Goal: Task Accomplishment & Management: Manage account settings

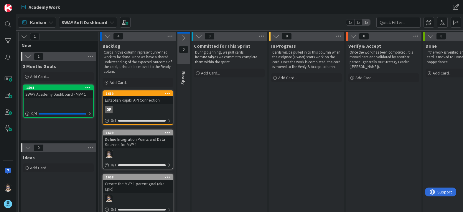
click at [111, 22] on icon at bounding box center [112, 22] width 5 height 5
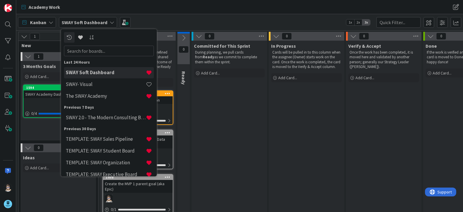
click at [48, 95] on div "SWAY Academy Dashboard - MVP 1" at bounding box center [59, 95] width 70 height 8
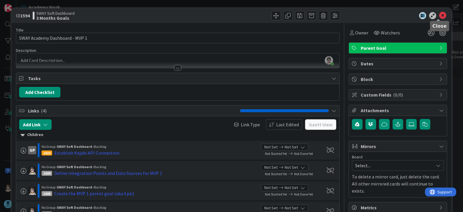
click at [440, 17] on icon at bounding box center [443, 15] width 7 height 7
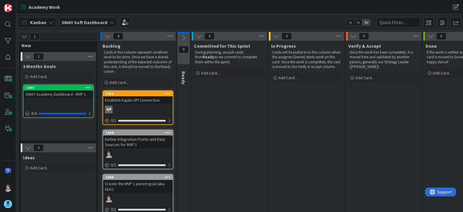
click at [110, 23] on icon at bounding box center [112, 22] width 5 height 5
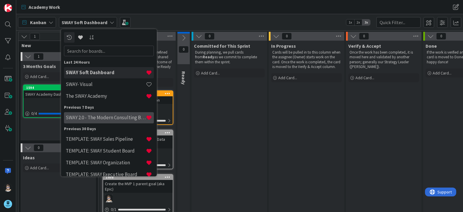
click at [116, 119] on h4 "SWAY 2.0 - The Modern Consulting Blueprint" at bounding box center [106, 118] width 80 height 6
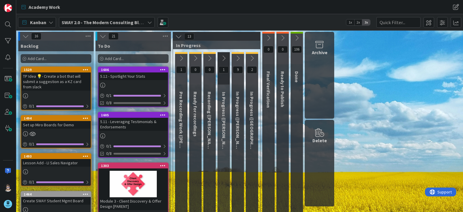
click at [144, 59] on div "Add Card..." at bounding box center [133, 58] width 71 height 9
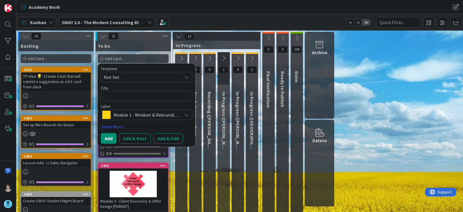
click at [187, 115] on icon at bounding box center [186, 115] width 5 height 5
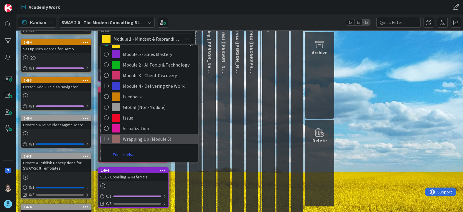
scroll to position [76, 0]
click at [148, 140] on span "Wrapping Up (Module 6)" at bounding box center [159, 139] width 72 height 9
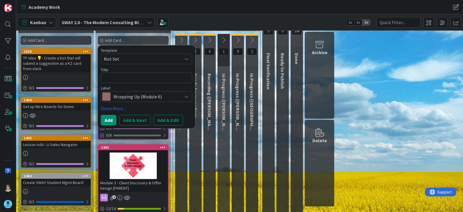
scroll to position [18, 0]
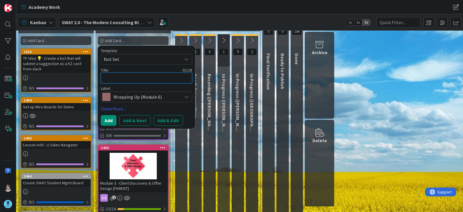
click at [145, 80] on textarea at bounding box center [146, 78] width 91 height 11
type textarea "x"
type textarea "C"
type textarea "x"
type textarea "Cr"
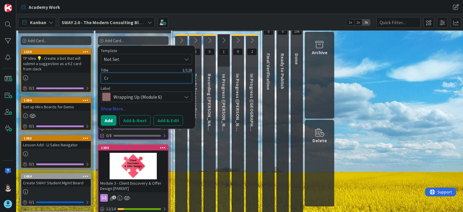
type textarea "x"
type textarea "Cre"
type textarea "x"
type textarea "Crea"
type textarea "x"
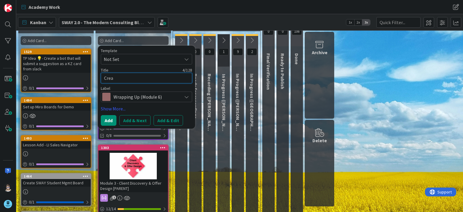
type textarea "Creat"
type textarea "x"
type textarea "Create"
type textarea "x"
type textarea "Create"
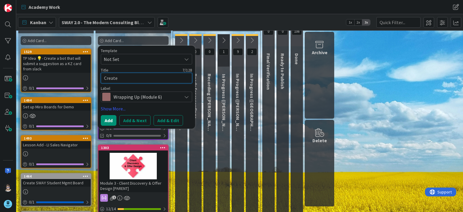
type textarea "x"
type textarea "Create B"
type textarea "x"
type textarea "Create By"
type textarea "x"
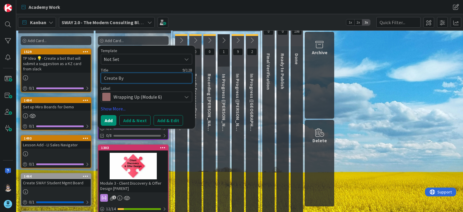
type textarea "Create B"
type textarea "x"
type textarea "Create Be"
type textarea "x"
type textarea "Create [PERSON_NAME]"
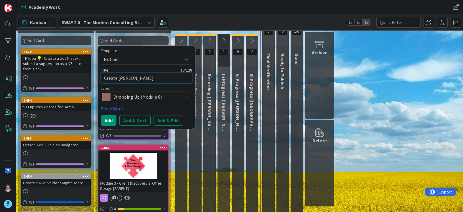
type textarea "x"
type textarea "Create Beyo"
type textarea "x"
type textarea "Create Beyon"
type textarea "x"
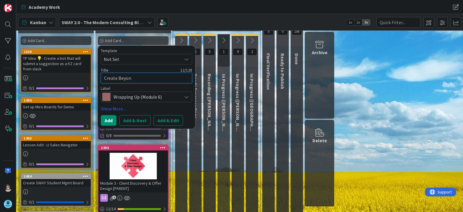
type textarea "Create Beyond"
type textarea "x"
type textarea "Create Beyond"
type textarea "x"
type textarea "Create Beyond t"
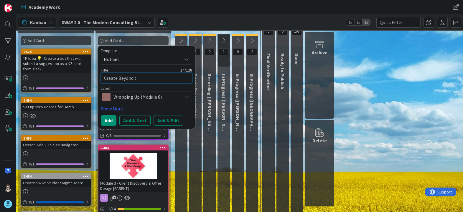
type textarea "x"
type textarea "Create Beyond th"
type textarea "x"
type textarea "Create Beyond the"
type textarea "x"
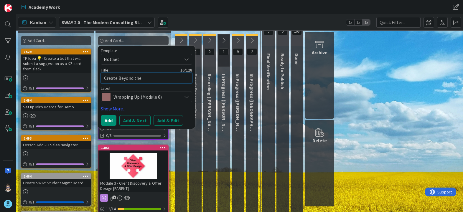
type textarea "Create Beyond the"
type textarea "x"
type textarea "Create Beyond the S"
type textarea "x"
type textarea "Create Beyond the Sp"
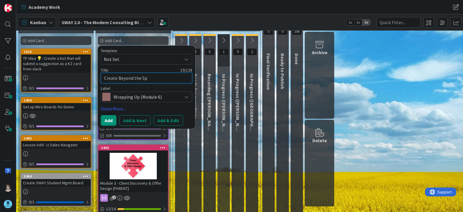
type textarea "x"
type textarea "Create Beyond the Spr"
type textarea "x"
type textarea "Create Beyond the Spri"
type textarea "x"
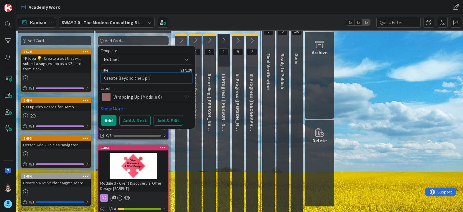
type textarea "Create Beyond the Sprin"
type textarea "x"
type textarea "Create Beyond the Sprint"
type textarea "x"
type textarea "Create Beyond the Sprints"
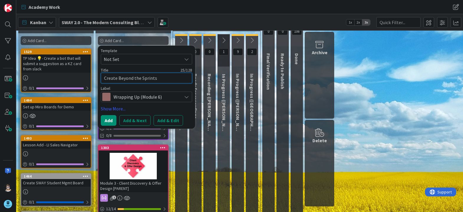
type textarea "x"
type textarea "Create Beyond the Sprints"
type textarea "x"
type textarea "Create Beyond the Sprints P"
type textarea "x"
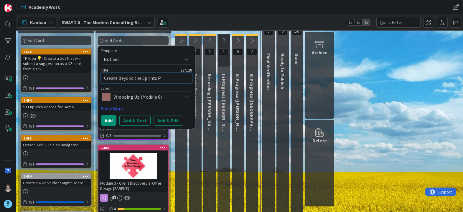
type textarea "Create Beyond the Sprints Pu"
type textarea "x"
type textarea "Create Beyond the Sprints Puz"
type textarea "x"
type textarea "Create Beyond the Sprints Puzz"
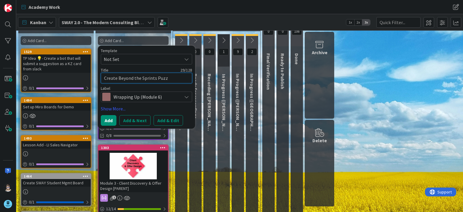
type textarea "x"
type textarea "Create Beyond the Sprints Puzzl"
type textarea "x"
type textarea "Create Beyond the Sprints Puzzle"
type textarea "x"
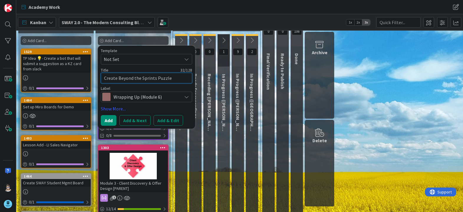
type textarea "Create Beyond the Sprints Puzzle"
type textarea "x"
type textarea "Create Beyond the Sprints Puzzle P"
type textarea "x"
type textarea "Create Beyond the Sprints Puzzle Pi"
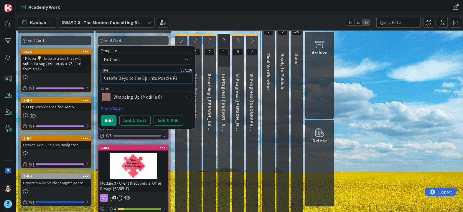
type textarea "x"
type textarea "Create Beyond the Sprints Puzzle Pie"
type textarea "x"
type textarea "Create Beyond the Sprints Puzzle Piec"
type textarea "x"
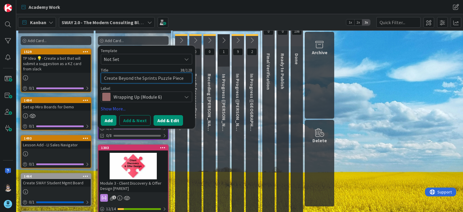
type textarea "Create Beyond the Sprints Puzzle Piece"
click at [166, 121] on button "Add & Edit" at bounding box center [169, 120] width 30 height 11
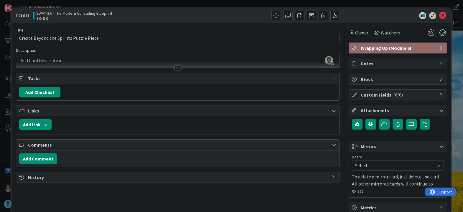
click at [177, 67] on div at bounding box center [178, 67] width 6 height 5
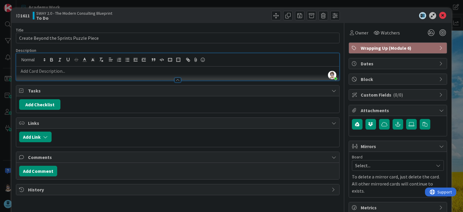
click at [176, 80] on div at bounding box center [178, 80] width 6 height 5
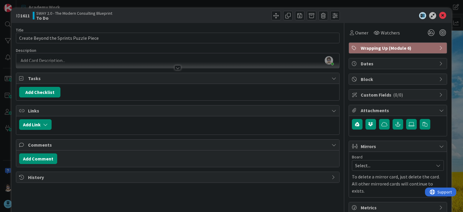
click at [175, 68] on div at bounding box center [178, 67] width 6 height 5
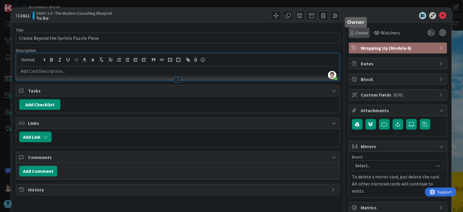
click at [357, 34] on span "Owner" at bounding box center [361, 32] width 13 height 7
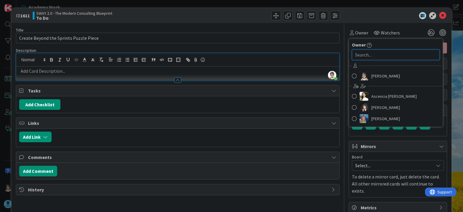
click at [365, 55] on input "text" at bounding box center [396, 55] width 88 height 11
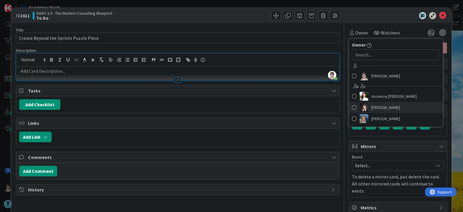
click at [352, 108] on span at bounding box center [354, 107] width 5 height 9
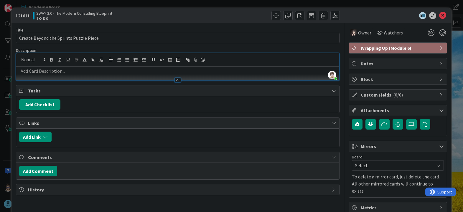
click at [176, 81] on div at bounding box center [178, 80] width 6 height 5
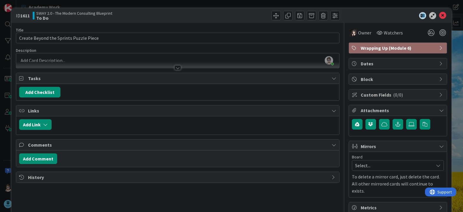
click at [358, 12] on div "ID 1611 SWAY 2.0 - The Modern Consulting Blueprint To Do" at bounding box center [232, 15] width 440 height 15
click at [163, 60] on p at bounding box center [177, 60] width 317 height 7
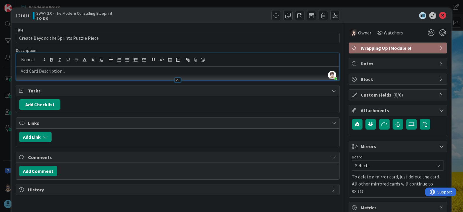
click at [90, 70] on p at bounding box center [177, 71] width 317 height 7
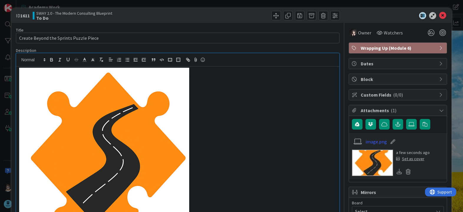
scroll to position [35, 0]
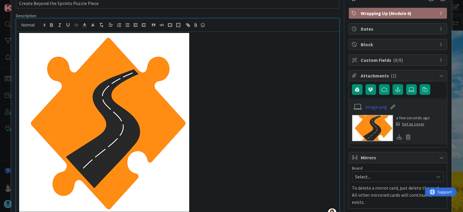
click at [211, 92] on p at bounding box center [177, 122] width 317 height 179
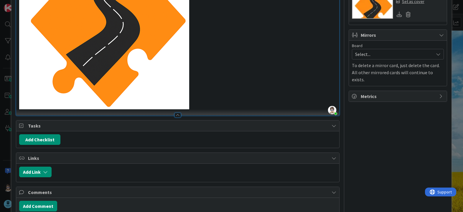
scroll to position [189, 0]
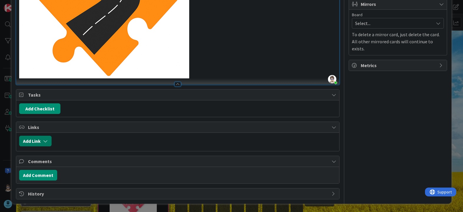
click at [46, 141] on icon "button" at bounding box center [45, 141] width 5 height 5
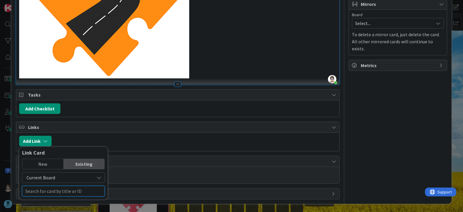
click at [81, 191] on input "text" at bounding box center [63, 191] width 83 height 11
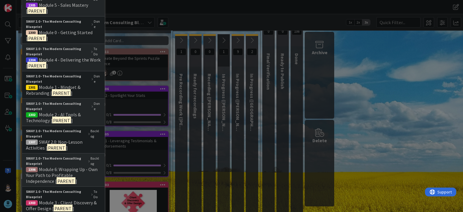
scroll to position [462, 0]
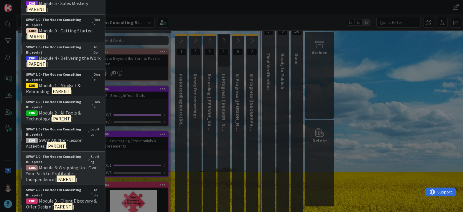
type input "[Parent]"
click at [59, 167] on span "Module 6: Wrapping Up - Own Your Path to Profitable Independence [" at bounding box center [62, 174] width 72 height 18
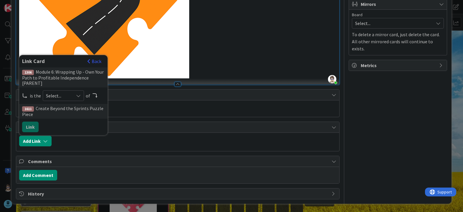
click at [78, 96] on icon at bounding box center [78, 96] width 5 height 5
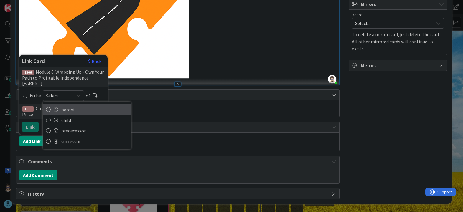
click at [78, 108] on span "parent" at bounding box center [94, 109] width 67 height 9
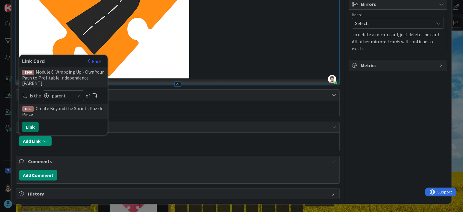
click at [31, 126] on button "Link" at bounding box center [30, 127] width 17 height 11
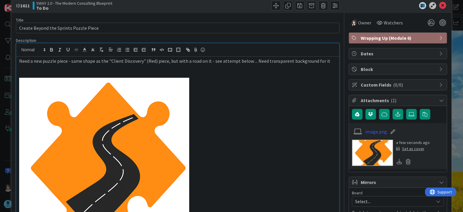
scroll to position [0, 0]
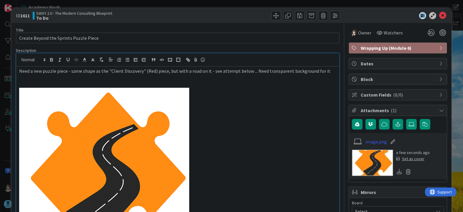
click at [328, 72] on p "Need a new puzzle piece - same shape as the "Client Discovery" (Red) piece, but…" at bounding box center [177, 71] width 317 height 7
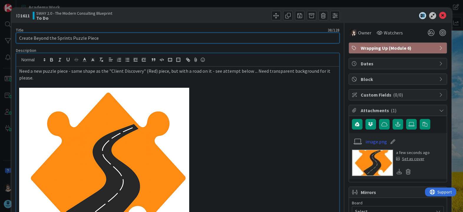
click at [71, 38] on input "Create Beyond the Sprints Puzzle Piece" at bounding box center [178, 38] width 324 height 11
type input "Create Beyond the Sprints (Module 6) Puzzle Piece"
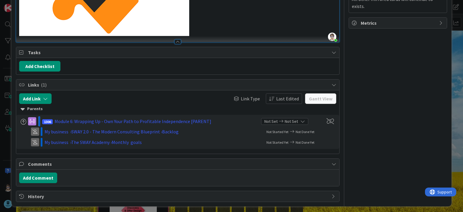
scroll to position [234, 0]
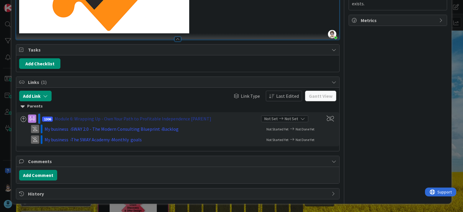
click at [117, 120] on div "Module 6: Wrapping Up - Own Your Path to Profitable Independence [PARENT]" at bounding box center [133, 118] width 157 height 7
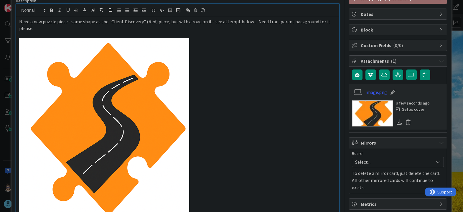
scroll to position [0, 0]
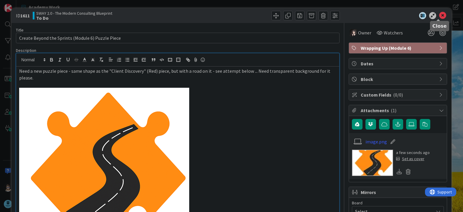
click at [440, 15] on icon at bounding box center [443, 15] width 7 height 7
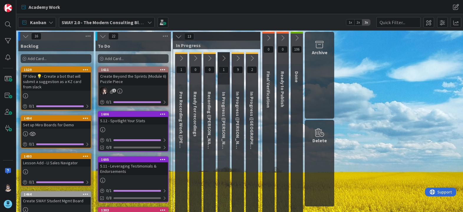
click at [100, 6] on div "Academy Work" at bounding box center [136, 7] width 237 height 11
click at [216, 23] on div "Kanban SWAY 2.0 - The Modern Consulting Blueprint 1x 2x 3x" at bounding box center [239, 22] width 447 height 16
click at [160, 22] on span at bounding box center [163, 22] width 11 height 11
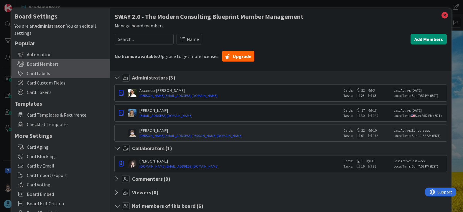
click at [43, 75] on div "Card Labels" at bounding box center [61, 73] width 99 height 9
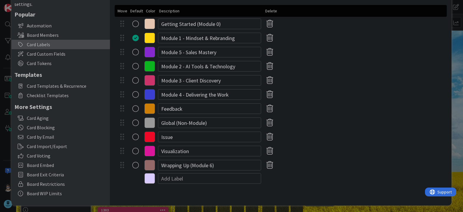
scroll to position [29, 0]
click at [151, 109] on icon at bounding box center [150, 108] width 11 height 11
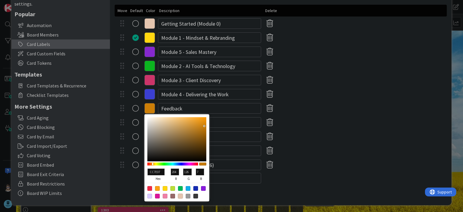
click at [181, 196] on div at bounding box center [180, 196] width 5 height 5
type input "E4C5AF"
type input "228"
type input "197"
type input "175"
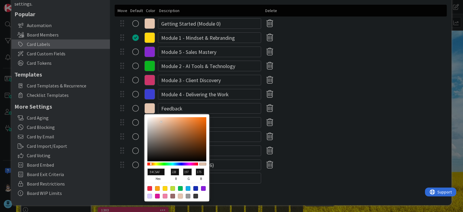
click at [308, 188] on div "Card Labels Setup card labels to categorize, filter and report on these labels.…" at bounding box center [281, 92] width 342 height 227
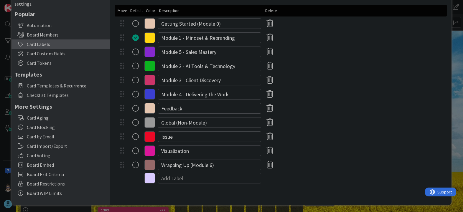
click at [150, 167] on icon at bounding box center [150, 165] width 11 height 11
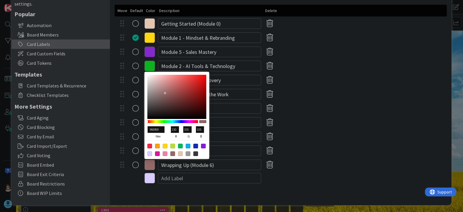
click at [203, 122] on div at bounding box center [202, 121] width 7 height 3
click at [317, 180] on div at bounding box center [281, 178] width 332 height 12
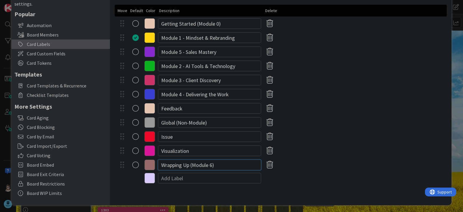
drag, startPoint x: 162, startPoint y: 165, endPoint x: 223, endPoint y: 166, distance: 60.8
click at [223, 166] on input "Wrapping Up (Module 6)" at bounding box center [209, 165] width 103 height 11
type input "Module 6 - Beyond the Sprints"
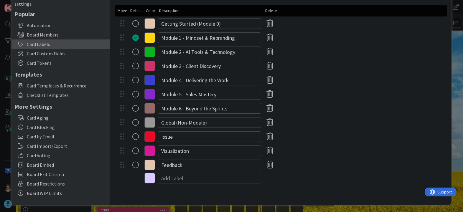
click at [149, 110] on icon at bounding box center [150, 108] width 11 height 11
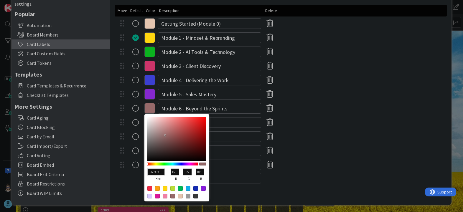
click at [156, 189] on div at bounding box center [157, 188] width 5 height 5
type input "FB9F14"
type input "251"
type input "159"
type input "20"
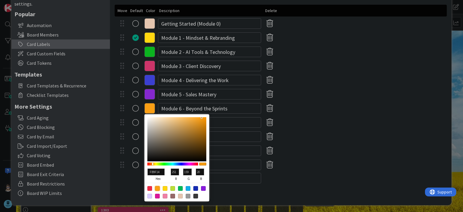
type input "FFA113"
type input "255"
type input "161"
type input "19"
type input "FDA013"
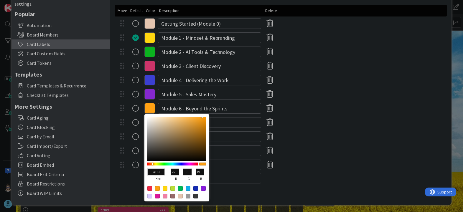
type input "253"
type input "160"
type input "F6990C"
type input "246"
type input "153"
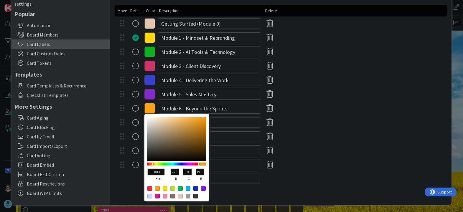
type input "12"
type input "F19508"
type input "241"
type input "149"
type input "8"
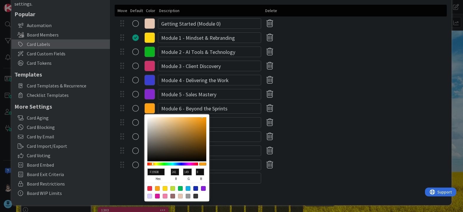
type input "F19507"
type input "7"
type input "F19506"
type input "6"
type input "F09406"
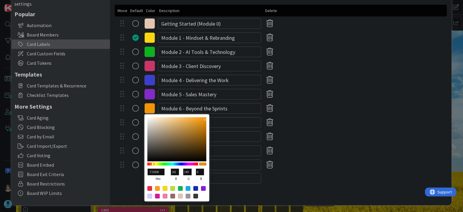
type input "240"
type input "148"
type input "F09305"
type input "147"
type input "5"
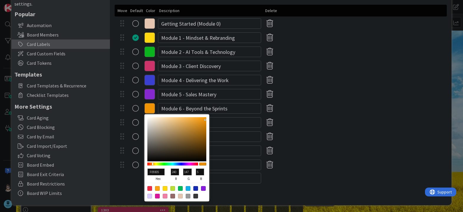
drag, startPoint x: 202, startPoint y: 117, endPoint x: 205, endPoint y: 120, distance: 4.2
click at [205, 120] on div at bounding box center [205, 119] width 1 height 1
type input "EE9205"
type input "238"
type input "146"
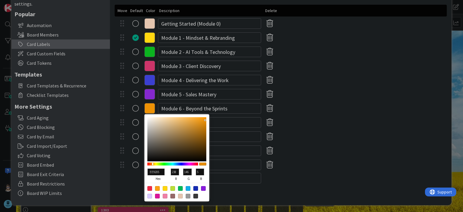
type input "E68C03"
type input "230"
type input "140"
type input "3"
type input "E48B03"
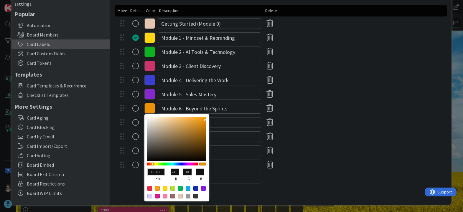
type input "228"
type input "139"
type input "DF8803"
type input "223"
type input "136"
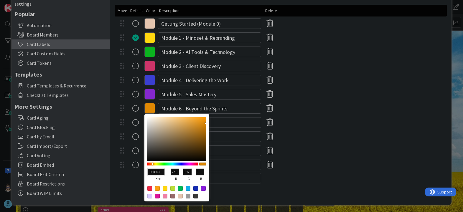
type input "DB8603"
type input "219"
type input "134"
type input "DA8503"
type input "218"
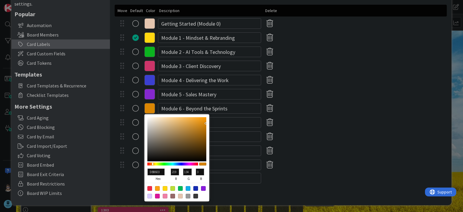
type input "133"
type input "D48203"
type input "212"
type input "130"
drag, startPoint x: 205, startPoint y: 120, endPoint x: 206, endPoint y: 125, distance: 4.7
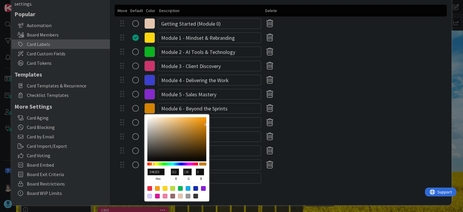
click at [206, 125] on div at bounding box center [205, 124] width 1 height 1
click at [291, 185] on div "Card Labels Setup card labels to categorize, filter and report on these labels.…" at bounding box center [281, 92] width 342 height 227
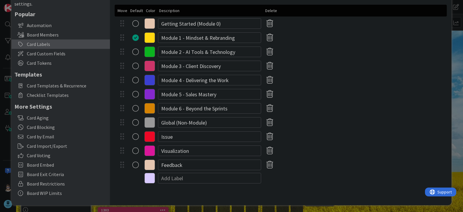
click at [153, 169] on icon at bounding box center [150, 165] width 11 height 11
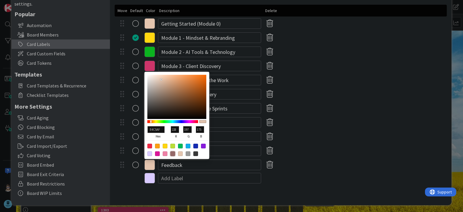
click at [174, 154] on div at bounding box center [173, 154] width 5 height 5
type input "966969"
type input "150"
type input "105"
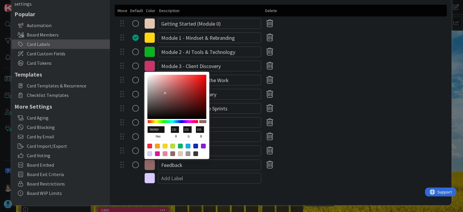
click at [312, 183] on div at bounding box center [281, 178] width 332 height 12
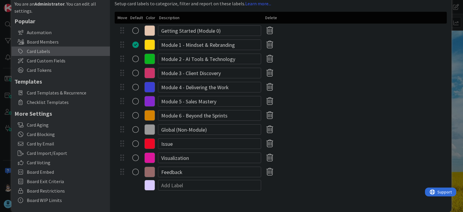
scroll to position [0, 0]
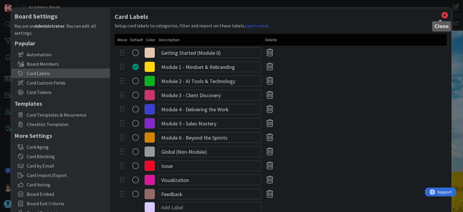
click at [442, 17] on icon at bounding box center [445, 15] width 8 height 8
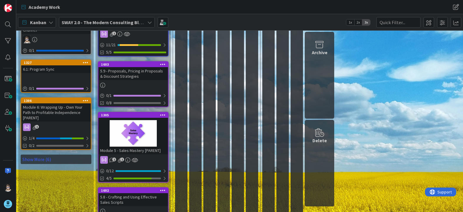
scroll to position [353, 0]
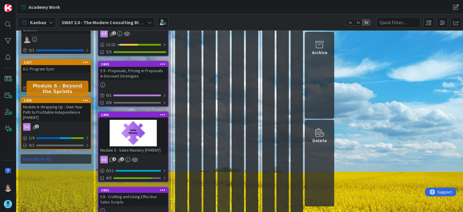
click at [63, 99] on div "1306" at bounding box center [57, 101] width 67 height 4
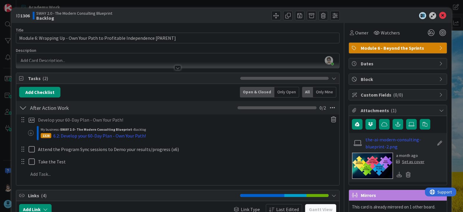
click at [436, 143] on icon at bounding box center [440, 143] width 8 height 6
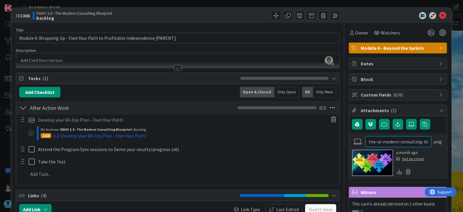
click at [379, 143] on input "the-ai-modern-consulting-blueprint-2" at bounding box center [399, 142] width 66 height 11
click at [426, 163] on div "a month ago Set as cover" at bounding box center [398, 163] width 92 height 27
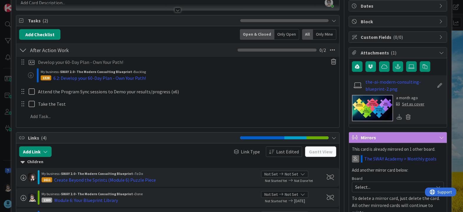
scroll to position [58, 0]
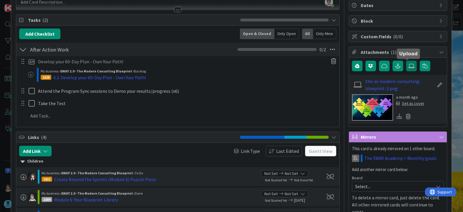
click at [409, 67] on icon at bounding box center [412, 66] width 6 height 5
click at [407, 61] on input "file" at bounding box center [407, 61] width 0 height 0
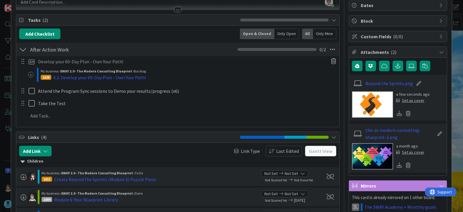
click at [413, 102] on div "Set as cover" at bounding box center [410, 101] width 28 height 6
click at [413, 101] on div "Set as cover" at bounding box center [410, 101] width 28 height 6
click at [402, 101] on div "Set as cover" at bounding box center [410, 101] width 28 height 6
click at [404, 166] on icon at bounding box center [408, 165] width 8 height 9
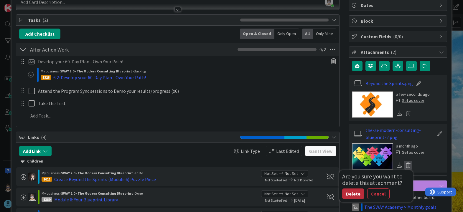
click at [350, 194] on button "Delete" at bounding box center [354, 194] width 22 height 11
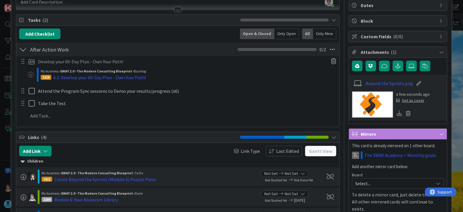
click at [406, 100] on div "Set as cover" at bounding box center [410, 101] width 28 height 6
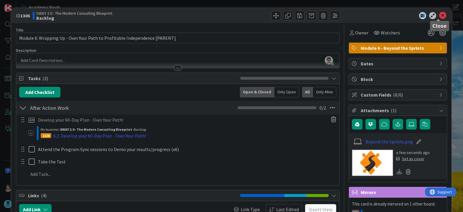
click at [440, 13] on icon at bounding box center [443, 15] width 7 height 7
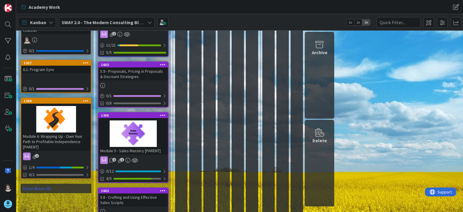
scroll to position [353, 0]
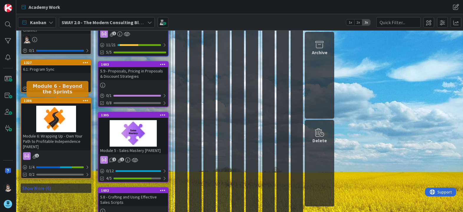
click at [53, 100] on div "1306" at bounding box center [57, 101] width 67 height 4
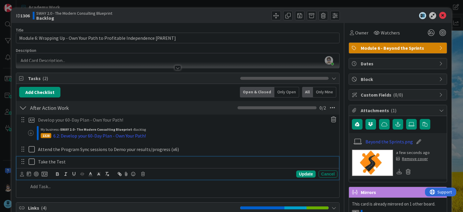
click at [81, 162] on p "Take the Test" at bounding box center [186, 162] width 297 height 7
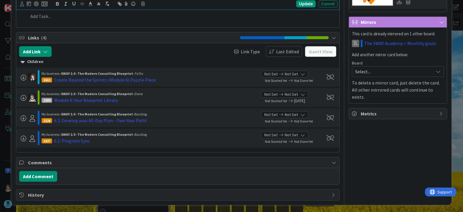
scroll to position [172, 0]
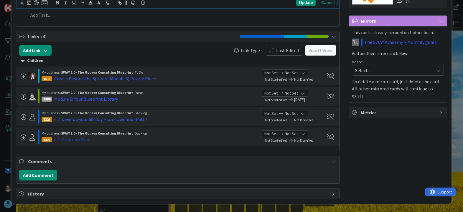
click at [77, 138] on div "6.1: Program Sync" at bounding box center [72, 139] width 36 height 7
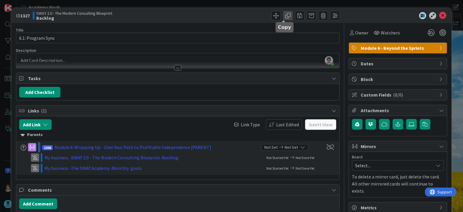
click at [284, 15] on span at bounding box center [288, 15] width 9 height 9
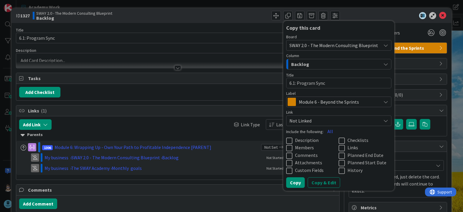
click at [339, 148] on icon at bounding box center [343, 148] width 9 height 7
click at [291, 84] on textarea "6.1: Program Sync" at bounding box center [338, 83] width 105 height 11
type textarea "x"
type textarea "6.: Program Sync"
type textarea "x"
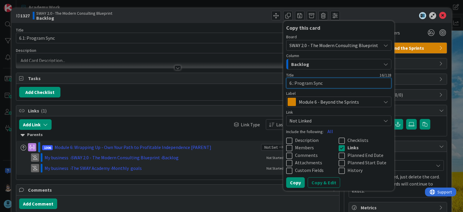
type textarea "6.0: Program Sync"
type textarea "x"
type textarea "D"
type textarea "x"
type textarea "De"
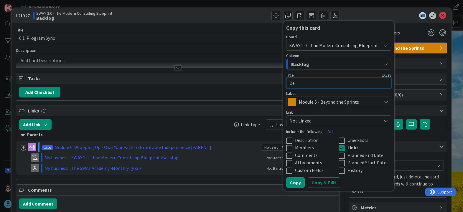
type textarea "x"
type textarea "Dev"
type textarea "x"
type textarea "Deve"
type textarea "x"
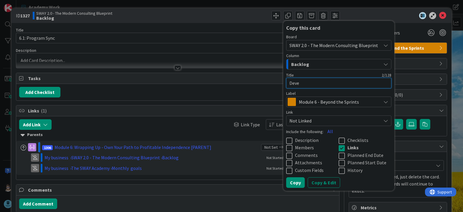
type textarea "Devel"
type textarea "x"
type textarea "Develo"
type textarea "x"
type textarea "Develop"
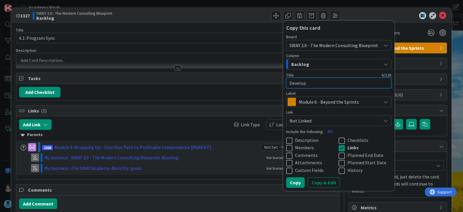
type textarea "x"
type textarea "Develope"
type textarea "x"
type textarea "Develop"
type textarea "x"
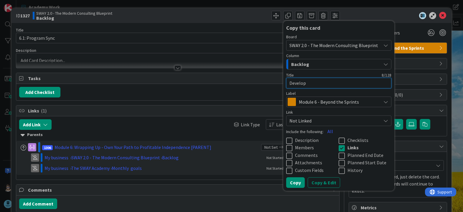
type textarea "Develop"
type textarea "x"
type textarea "Develop t"
type textarea "x"
type textarea "Develop th"
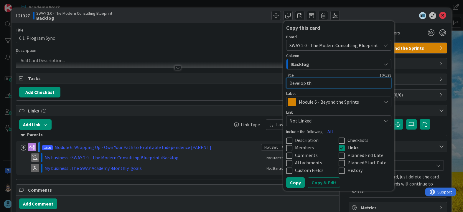
type textarea "x"
type textarea "Develop the"
type textarea "x"
type textarea "Develop the"
type textarea "x"
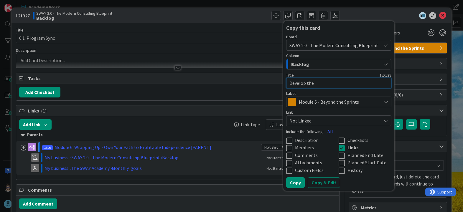
type textarea "Develop the F"
type textarea "x"
type textarea "Develop the Fi"
type textarea "x"
type textarea "Develop the Fin"
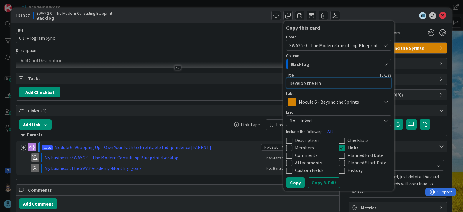
type textarea "x"
type textarea "Develop the Fina"
type textarea "x"
type textarea "Develop the Final"
type textarea "x"
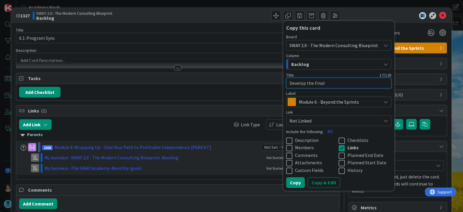
type textarea "Develop the Final"
type textarea "x"
type textarea "Develop the Final A"
type textarea "x"
type textarea "Develop the Final As"
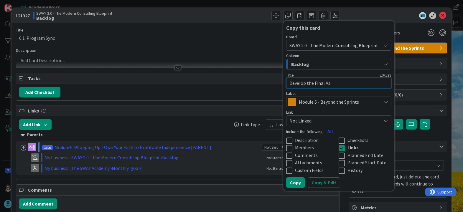
type textarea "x"
type textarea "Develop the Final Ass"
type textarea "x"
type textarea "Develop the Final Asse"
type textarea "x"
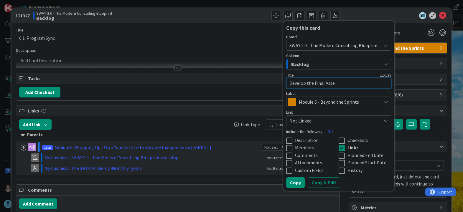
type textarea "Develop the Final Asses"
type textarea "x"
type textarea "Develop the Final Assess"
type textarea "x"
click at [289, 183] on button "Copy" at bounding box center [295, 183] width 19 height 11
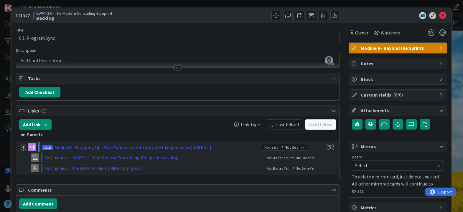
scroll to position [382, 0]
click at [440, 17] on icon at bounding box center [443, 15] width 7 height 7
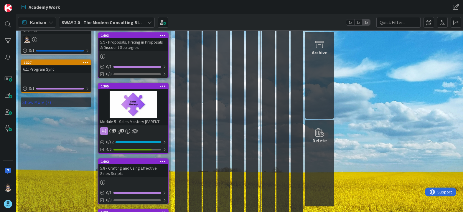
click at [39, 102] on link "Show More (7)" at bounding box center [56, 102] width 71 height 9
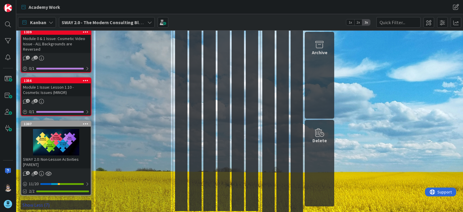
click at [34, 201] on link "Show Less (7)" at bounding box center [56, 205] width 71 height 9
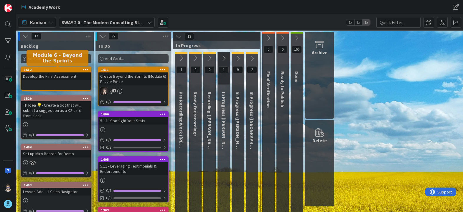
click at [61, 71] on div "1612" at bounding box center [57, 70] width 67 height 4
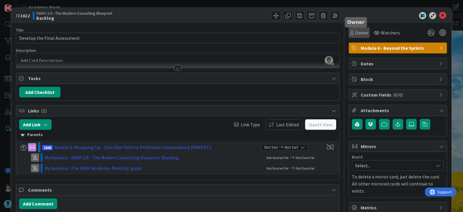
click at [355, 32] on span "Owner" at bounding box center [361, 32] width 13 height 7
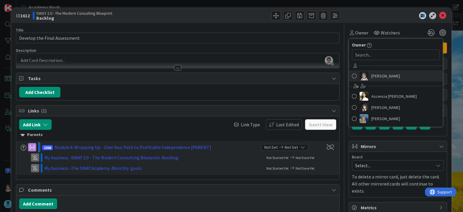
click at [363, 78] on img at bounding box center [364, 76] width 9 height 9
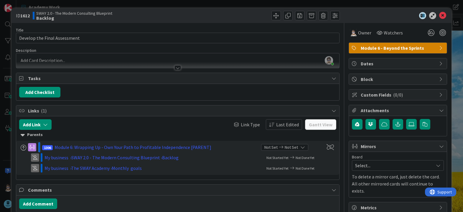
click at [176, 67] on div at bounding box center [178, 67] width 6 height 5
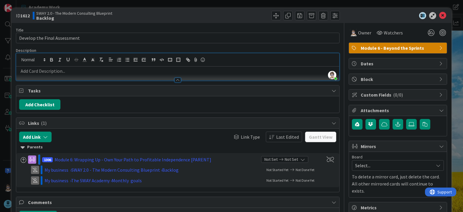
click at [143, 75] on div at bounding box center [177, 77] width 323 height 6
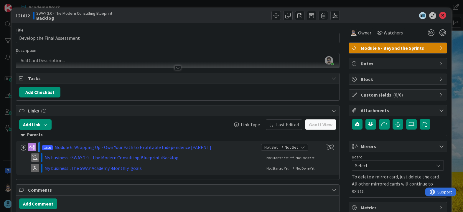
click at [176, 69] on div at bounding box center [178, 67] width 6 height 5
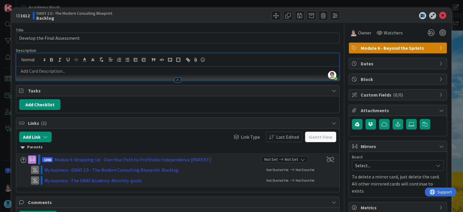
click at [173, 70] on p at bounding box center [177, 71] width 317 height 7
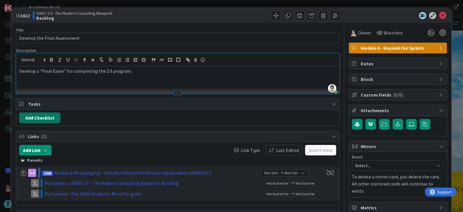
click at [46, 117] on button "Add Checklist" at bounding box center [39, 118] width 41 height 11
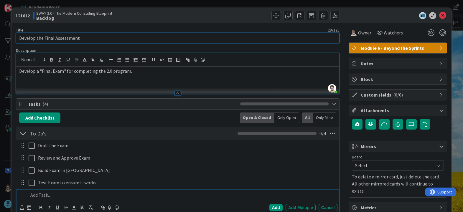
click at [35, 40] on input "Develop the Final Assessment" at bounding box center [178, 38] width 324 height 11
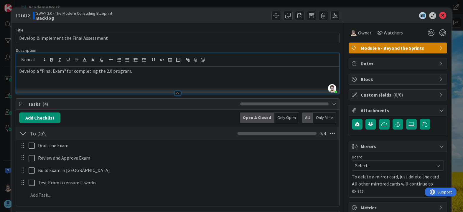
click at [37, 73] on p "Develop a "Final Exam" for completing the 2.0 program." at bounding box center [177, 71] width 317 height 7
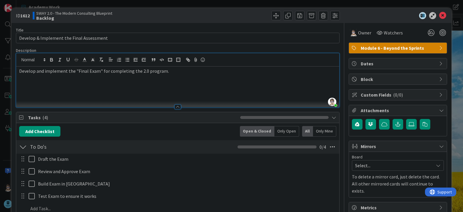
click at [203, 73] on p "Develop and implement the "Final Exam" for completing the 2.0 program." at bounding box center [177, 71] width 317 height 7
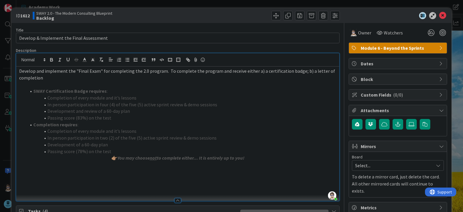
click at [178, 72] on p "Develop and implement the "Final Exam" for completing the 2.0 program. To compl…" at bounding box center [177, 74] width 317 height 13
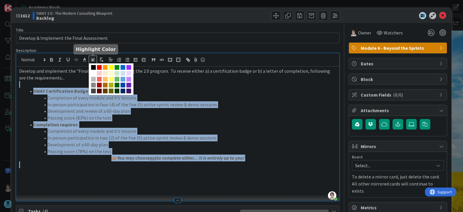
click at [92, 59] on icon at bounding box center [92, 59] width 5 height 5
click at [94, 80] on span at bounding box center [93, 79] width 5 height 5
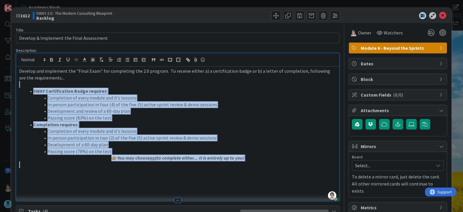
click at [133, 89] on li "SWAY Certification Badge requires :" at bounding box center [181, 91] width 310 height 7
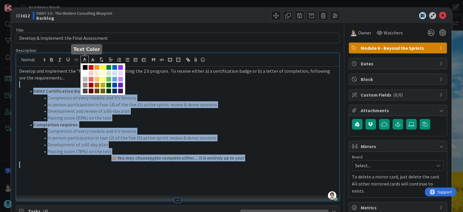
click at [83, 59] on icon at bounding box center [84, 59] width 5 height 5
click at [85, 80] on span at bounding box center [85, 79] width 5 height 5
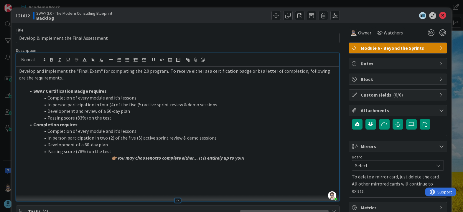
click at [91, 80] on p "Develop and implement the "Final Exam" for completing the 2.0 program. To recei…" at bounding box center [177, 74] width 317 height 13
click at [117, 122] on li "Completion requires :" at bounding box center [181, 125] width 310 height 7
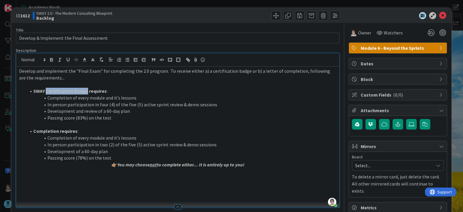
drag, startPoint x: 46, startPoint y: 91, endPoint x: 85, endPoint y: 93, distance: 39.0
click at [85, 93] on strong "SWAY Certification Badge requires" at bounding box center [69, 91] width 73 height 6
click at [84, 60] on icon at bounding box center [84, 59] width 5 height 5
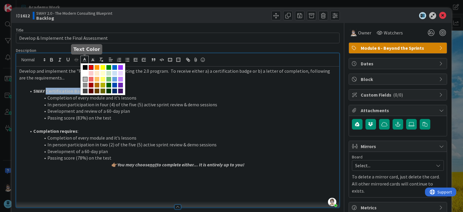
click at [92, 68] on span at bounding box center [91, 67] width 5 height 5
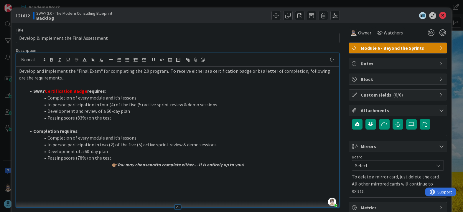
click at [50, 129] on strong "Completion requires" at bounding box center [55, 131] width 44 height 6
click at [34, 132] on strong "Completion requires" at bounding box center [55, 131] width 44 height 6
drag, startPoint x: 34, startPoint y: 131, endPoint x: 76, endPoint y: 130, distance: 42.2
click at [76, 130] on strong "Letter of Completion requires" at bounding box center [65, 131] width 65 height 6
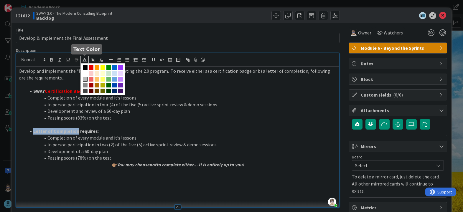
click at [84, 59] on polyline at bounding box center [85, 59] width 2 height 2
click at [90, 67] on span at bounding box center [91, 67] width 5 height 5
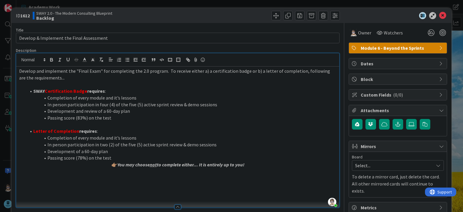
click at [102, 130] on li "Letter of Completion requires :" at bounding box center [181, 131] width 310 height 7
click at [104, 98] on span "Completion of every module and it’s lessons" at bounding box center [91, 98] width 89 height 6
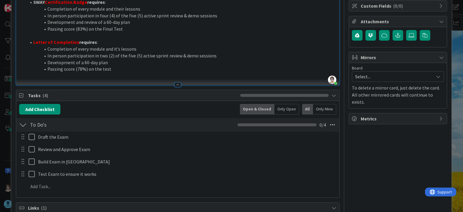
scroll to position [89, 0]
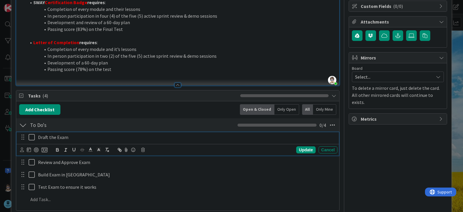
click at [81, 138] on p "Draft the Exam" at bounding box center [186, 137] width 297 height 7
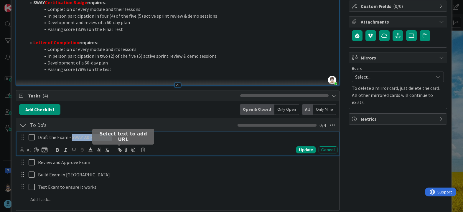
click at [121, 151] on icon "button" at bounding box center [119, 150] width 5 height 5
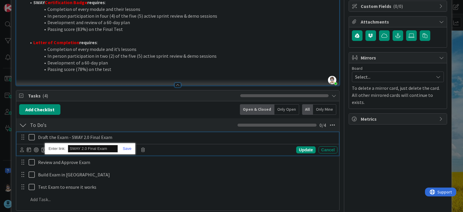
paste input "[URL][DOMAIN_NAME]"
click at [129, 145] on div "[URL][DOMAIN_NAME]" at bounding box center [90, 149] width 91 height 12
click at [129, 147] on link at bounding box center [125, 149] width 14 height 4
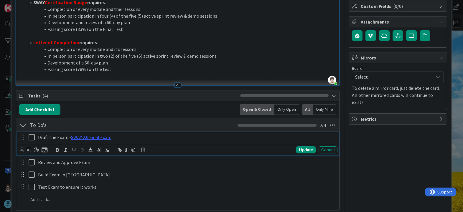
click at [177, 137] on p "Draft the Exam - SWAY 2.0 Final Exam" at bounding box center [186, 137] width 297 height 7
click at [32, 138] on icon at bounding box center [33, 137] width 9 height 7
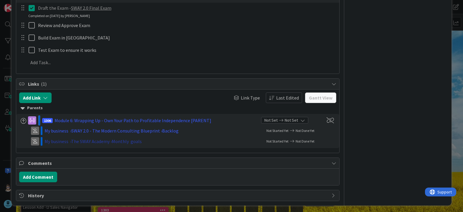
scroll to position [220, 0]
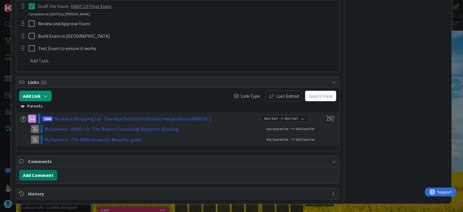
click at [45, 175] on button "Add Comment" at bounding box center [38, 175] width 38 height 11
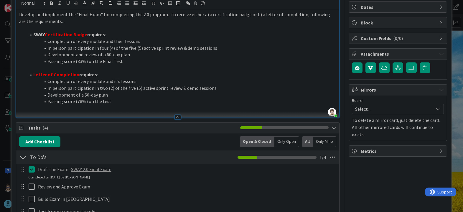
scroll to position [56, 0]
click at [157, 104] on li "Passing score (78%) on the test" at bounding box center [181, 102] width 310 height 7
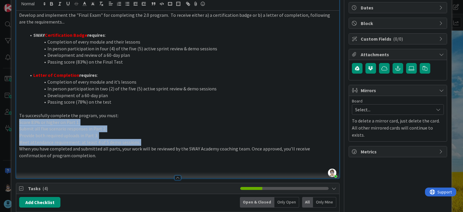
drag, startPoint x: 19, startPoint y: 124, endPoint x: 18, endPoint y: 148, distance: 24.5
click at [18, 148] on div "Develop and implement the "Final Exam" for completing the 2.0 program. To recei…" at bounding box center [177, 95] width 323 height 168
click at [126, 6] on icon "button" at bounding box center [127, 3] width 5 height 5
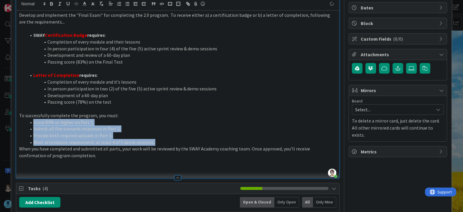
click at [157, 144] on li "Meet attendance requirement: at least 4 of 5 demo sessions." at bounding box center [181, 142] width 310 height 7
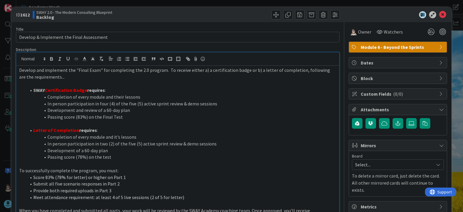
scroll to position [0, 0]
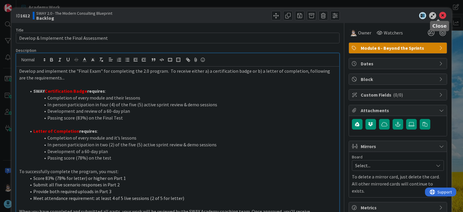
click at [440, 16] on icon at bounding box center [443, 15] width 7 height 7
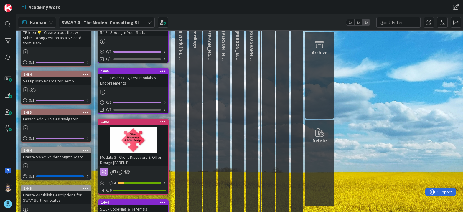
scroll to position [88, 0]
click at [69, 112] on div "1493" at bounding box center [57, 113] width 67 height 4
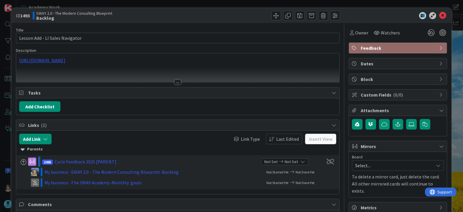
click at [120, 62] on div "[URL][DOMAIN_NAME]" at bounding box center [177, 67] width 323 height 29
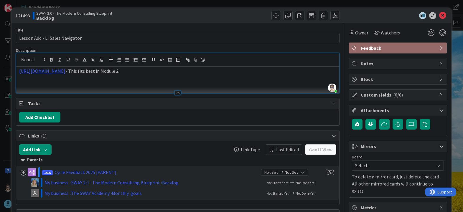
click at [179, 76] on div "[URL][DOMAIN_NAME] - This fits best in Module 2" at bounding box center [177, 80] width 323 height 27
click at [440, 16] on icon at bounding box center [443, 15] width 7 height 7
